Goal: Find specific page/section: Find specific page/section

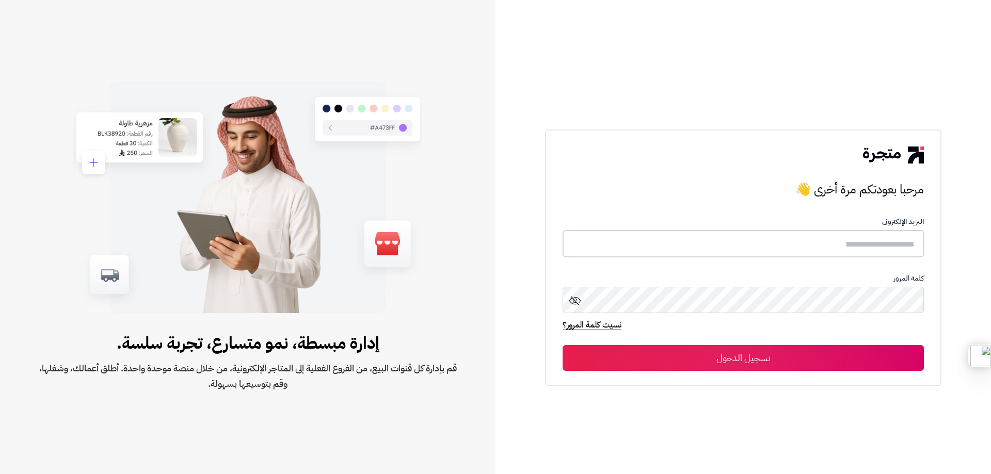
type input "**********"
click at [797, 360] on button "تسجيل الدخول" at bounding box center [743, 358] width 361 height 26
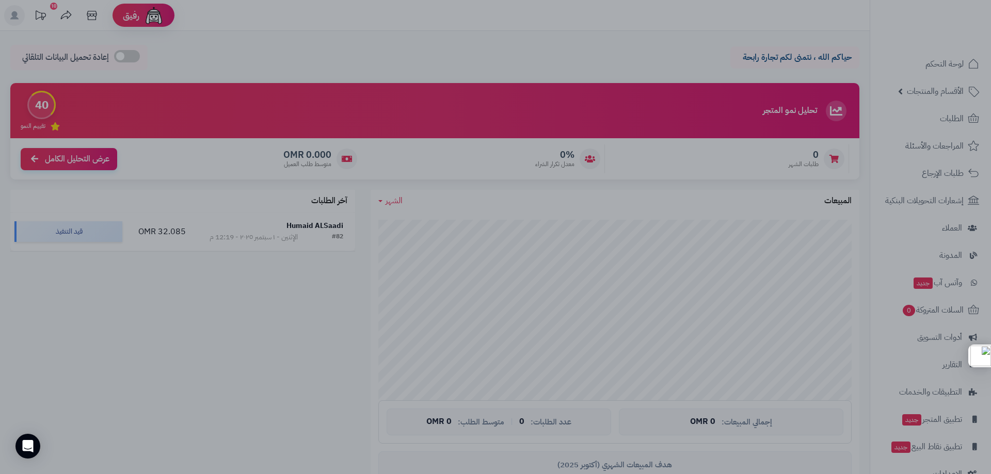
click at [229, 364] on div at bounding box center [495, 237] width 991 height 474
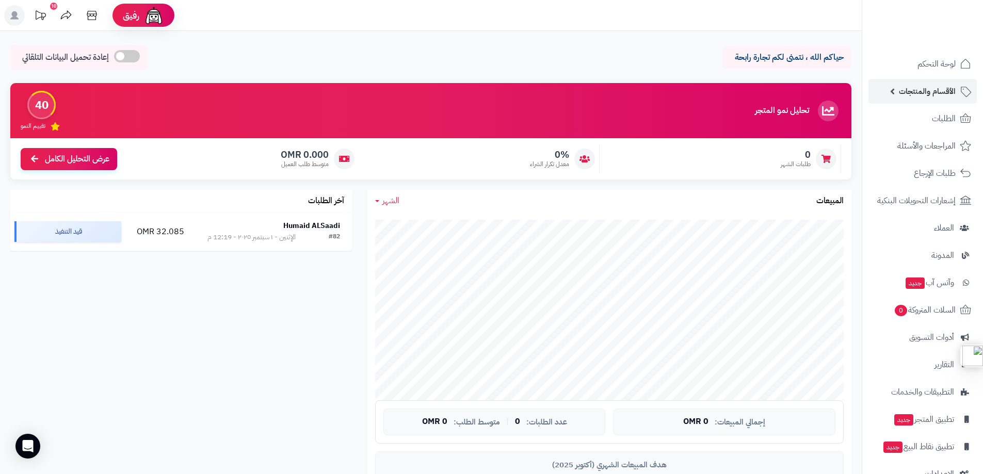
click at [932, 92] on span "الأقسام والمنتجات" at bounding box center [927, 91] width 57 height 14
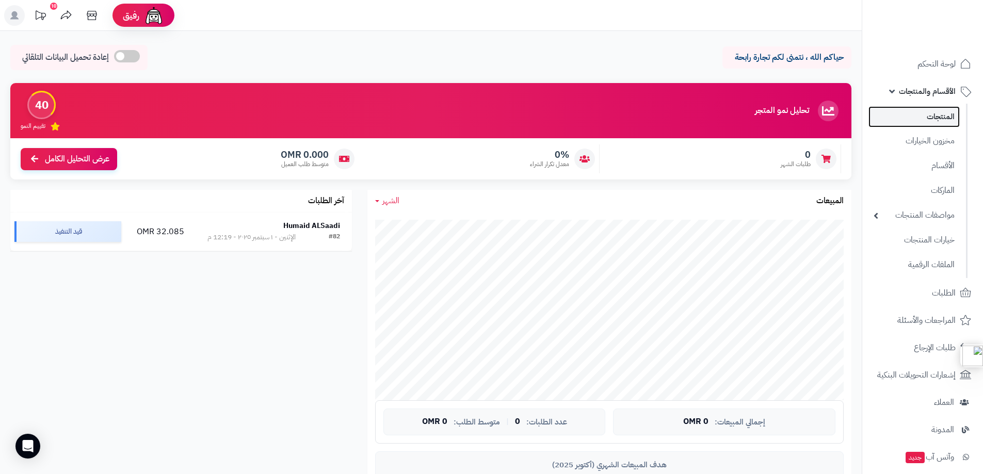
click at [939, 121] on link "المنتجات" at bounding box center [914, 116] width 91 height 21
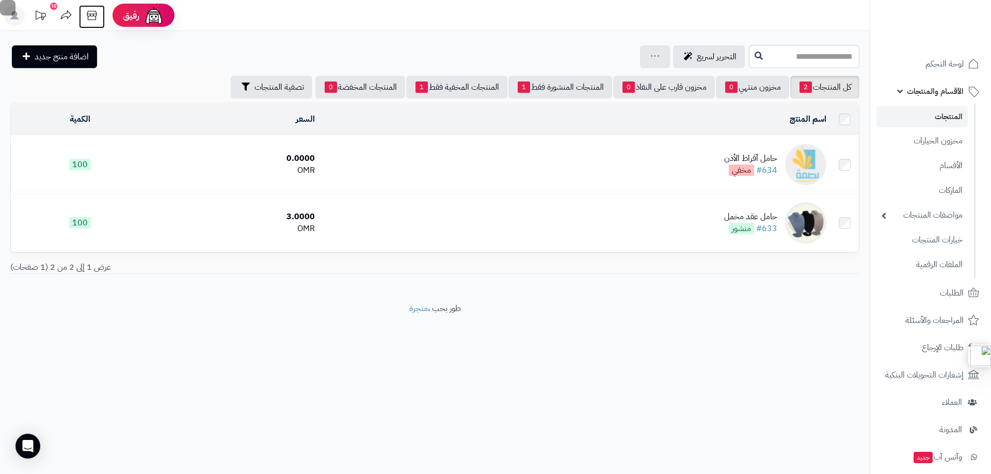
click at [94, 13] on icon at bounding box center [92, 15] width 21 height 21
click at [937, 233] on link "خيارات المنتجات" at bounding box center [921, 239] width 91 height 21
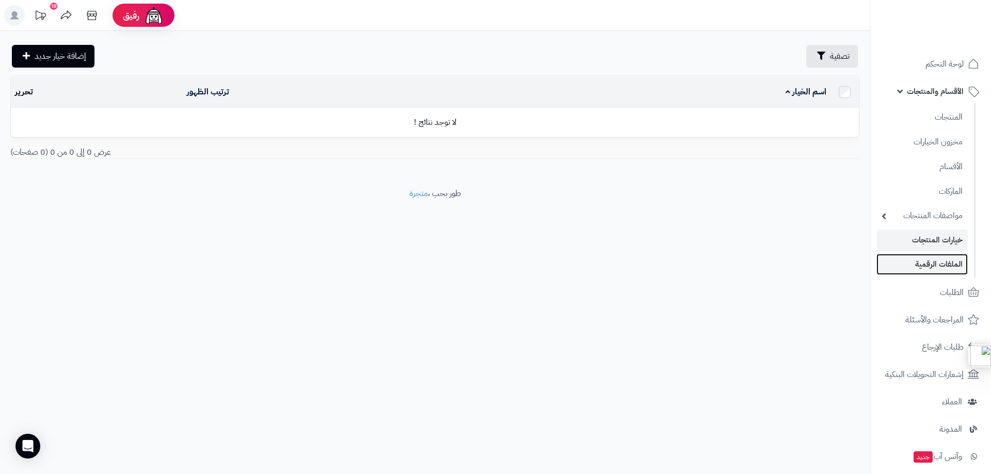
click at [919, 265] on link "الملفات الرقمية" at bounding box center [921, 264] width 91 height 21
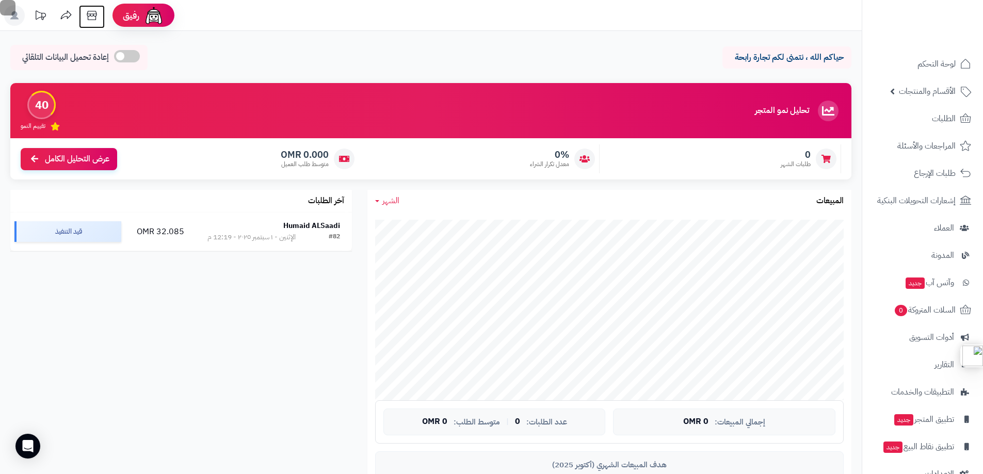
click at [92, 20] on icon at bounding box center [92, 15] width 21 height 21
click at [917, 89] on span "الأقسام والمنتجات" at bounding box center [927, 91] width 57 height 14
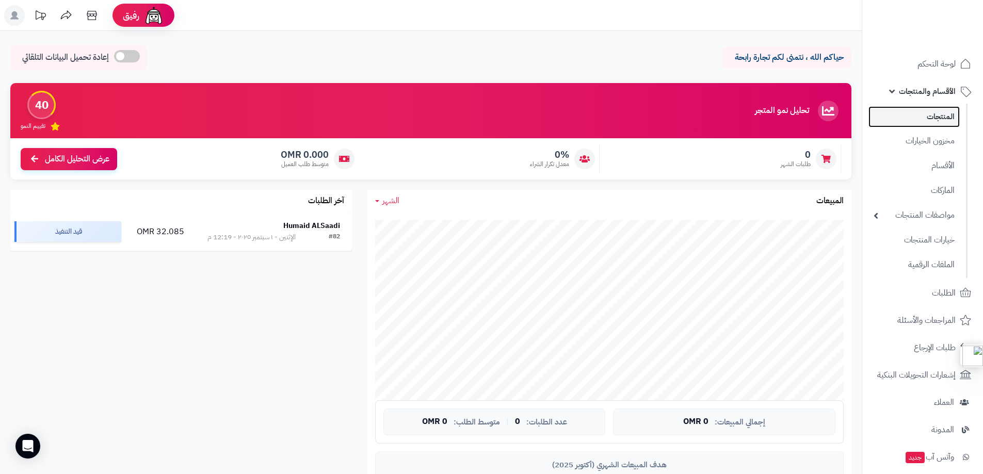
click at [921, 120] on link "المنتجات" at bounding box center [914, 116] width 91 height 21
